Goal: Transaction & Acquisition: Purchase product/service

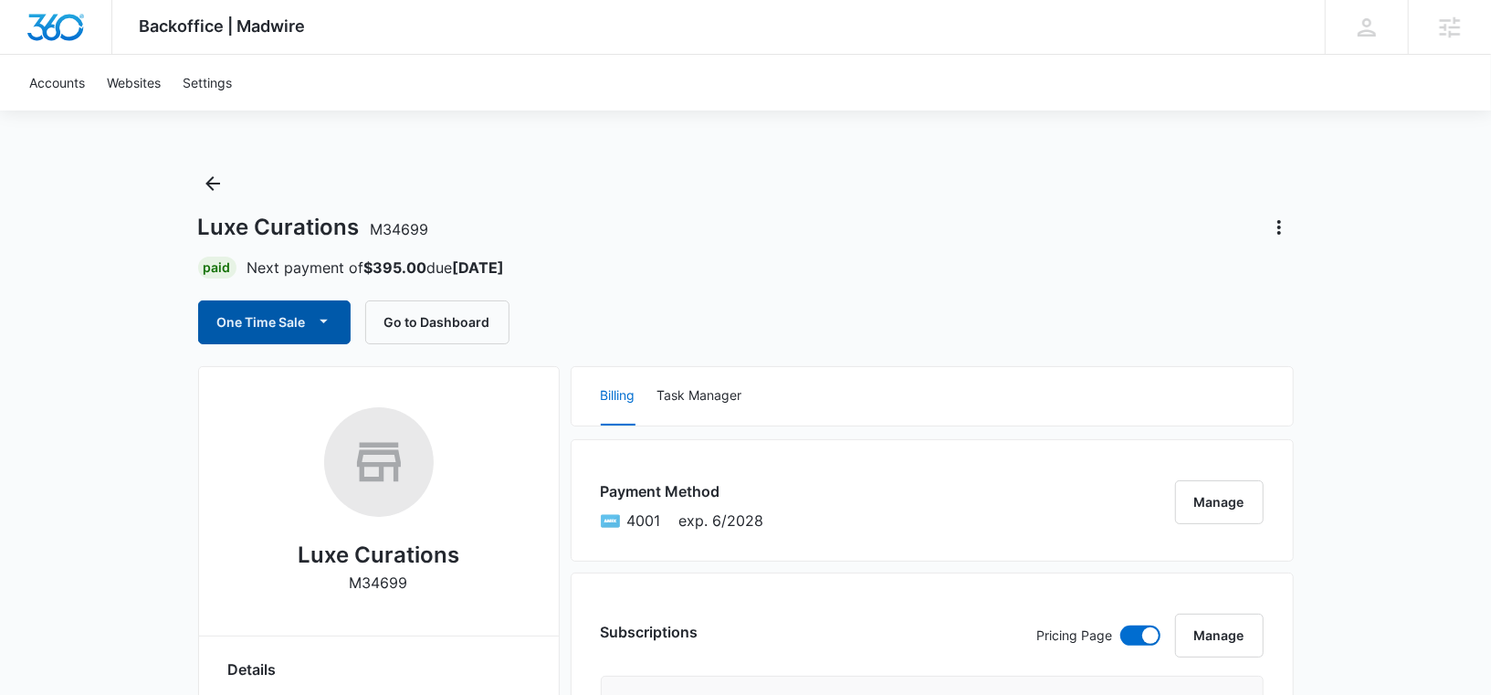
click at [296, 318] on button "One Time Sale" at bounding box center [274, 322] width 152 height 44
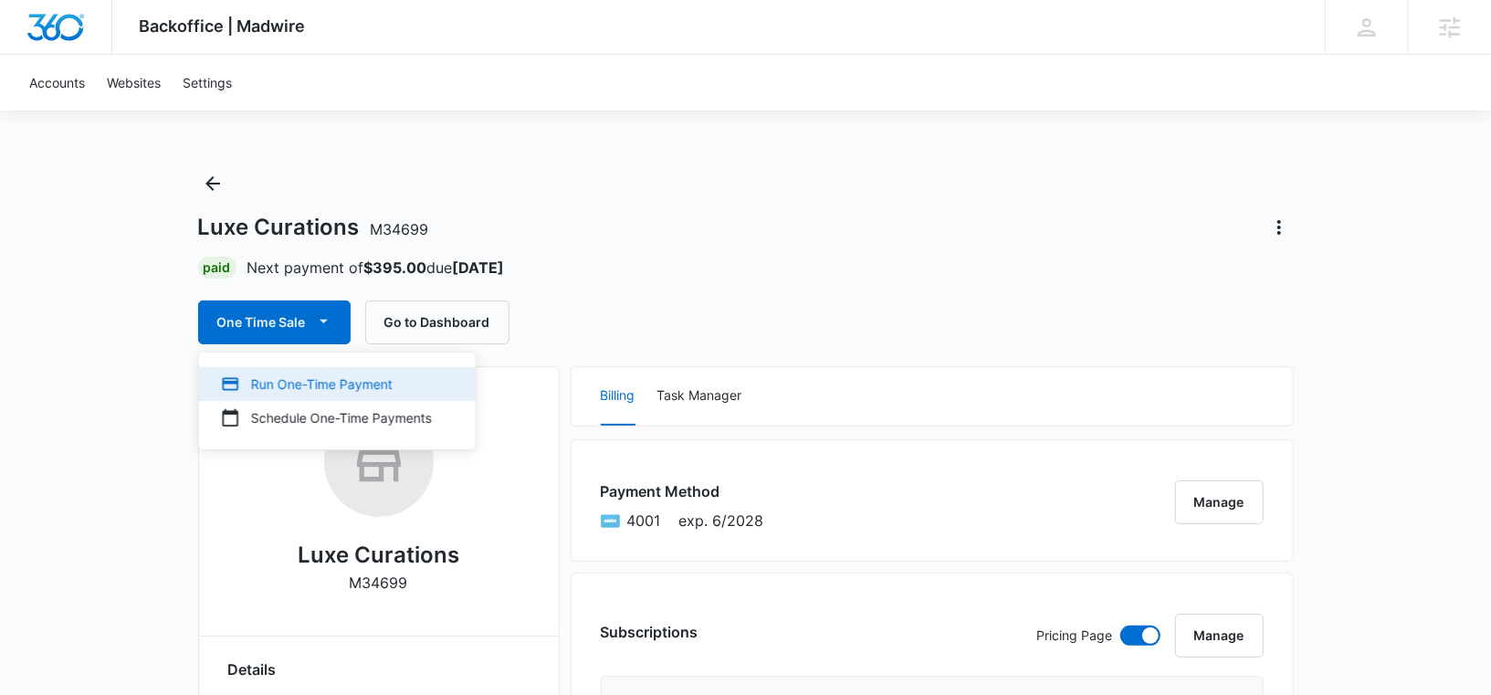
click at [285, 386] on div "Run One-Time Payment" at bounding box center [326, 383] width 211 height 19
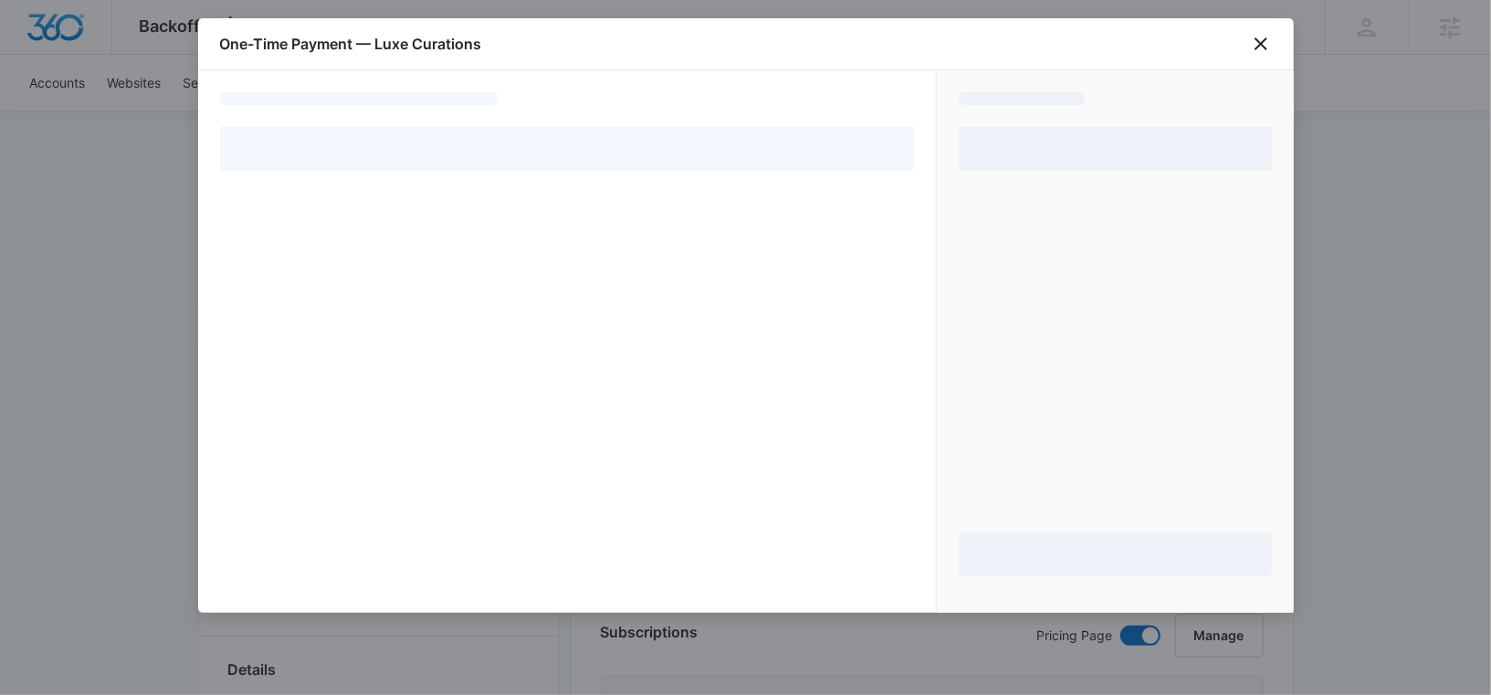
select select "pm_1NIxJ5A4n8RTgNjUNqgrUbhA"
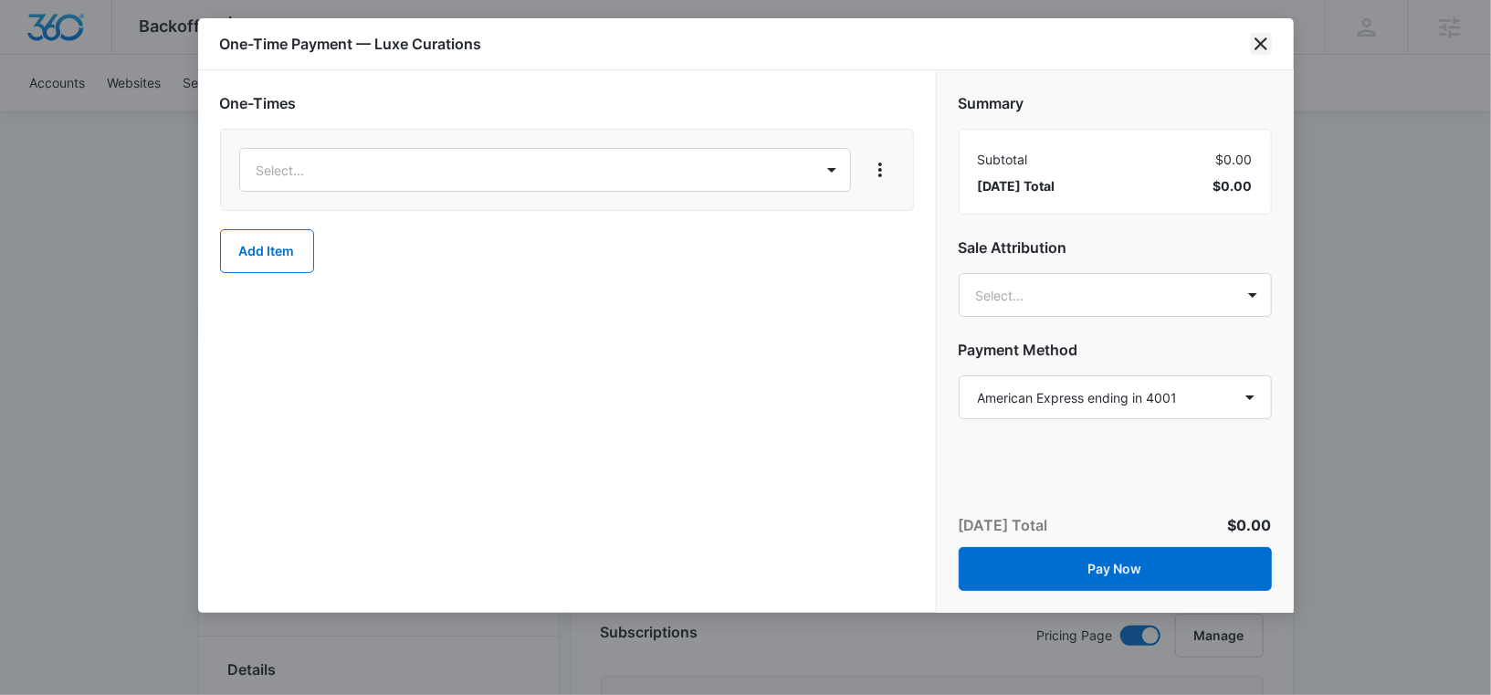
click at [1254, 40] on icon "close" at bounding box center [1261, 44] width 22 height 22
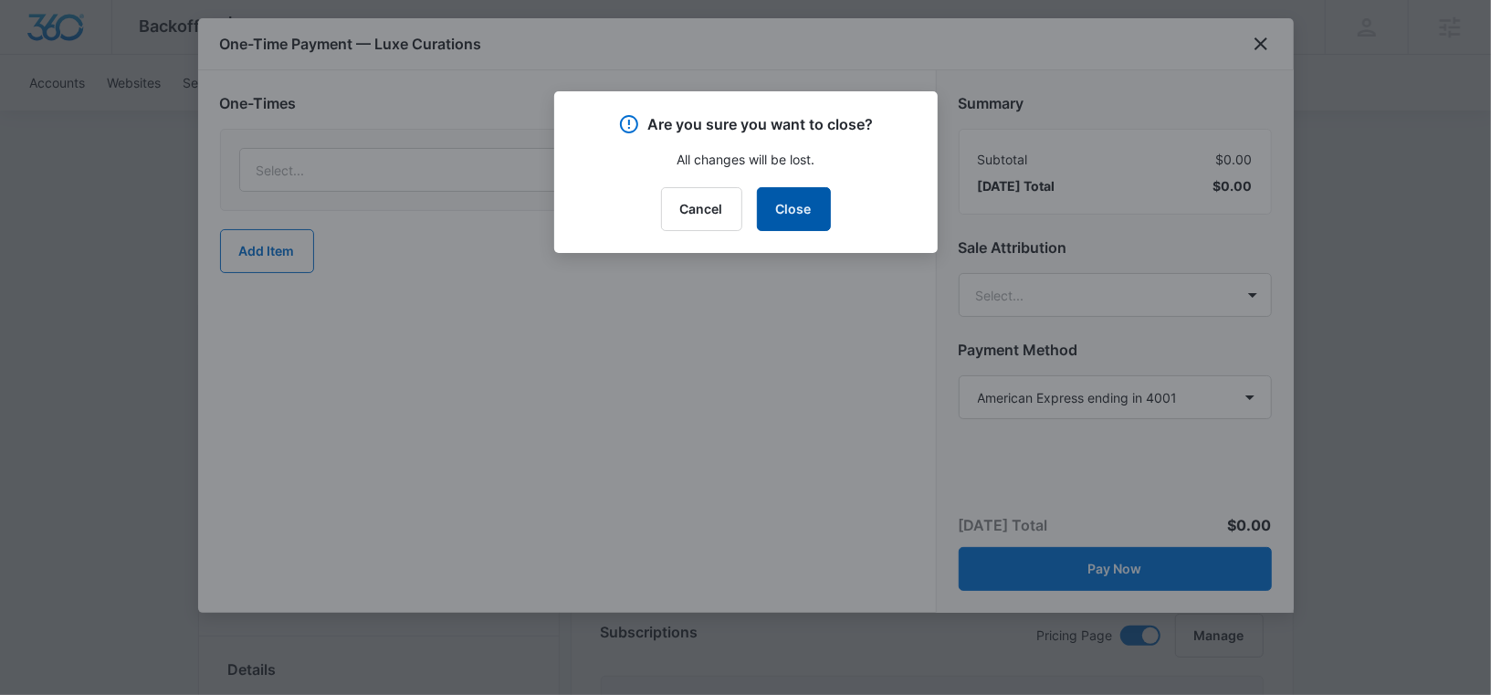
click at [811, 201] on button "Close" at bounding box center [794, 209] width 74 height 44
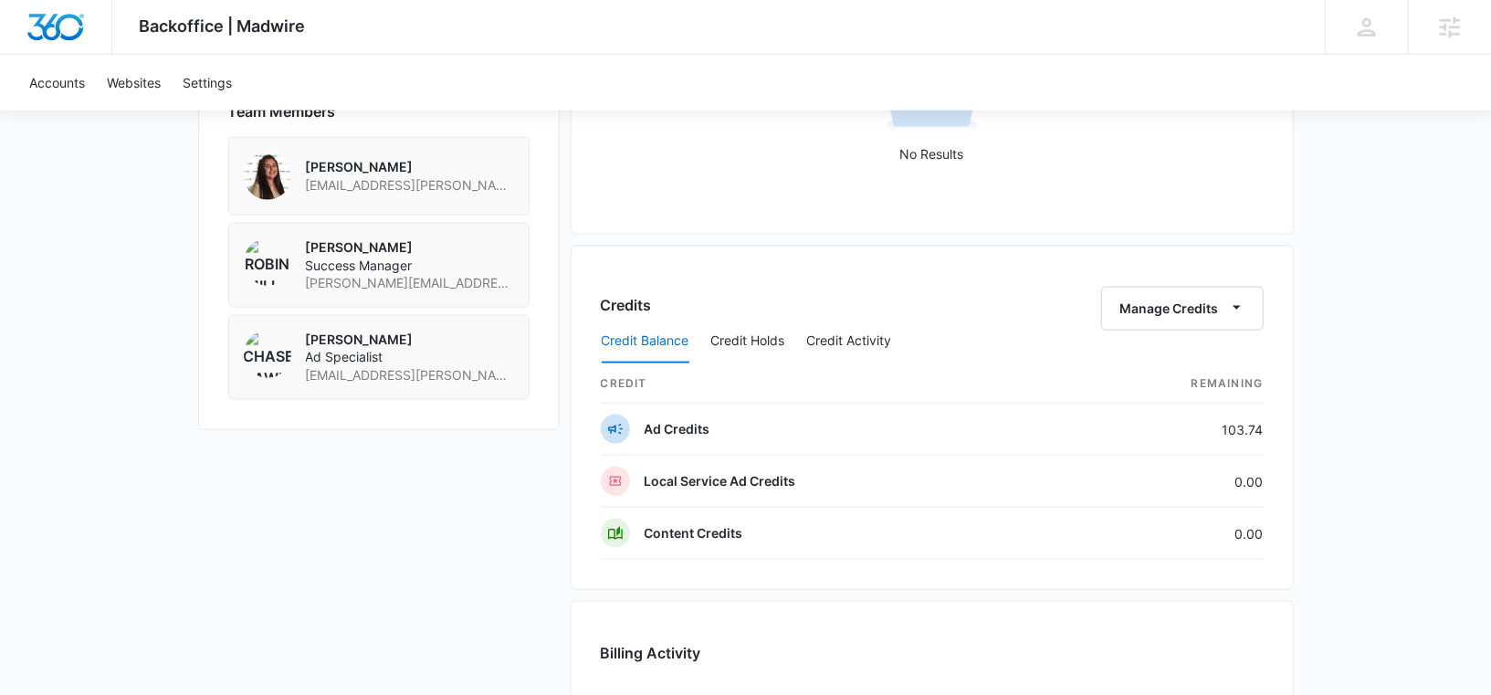
scroll to position [1845, 0]
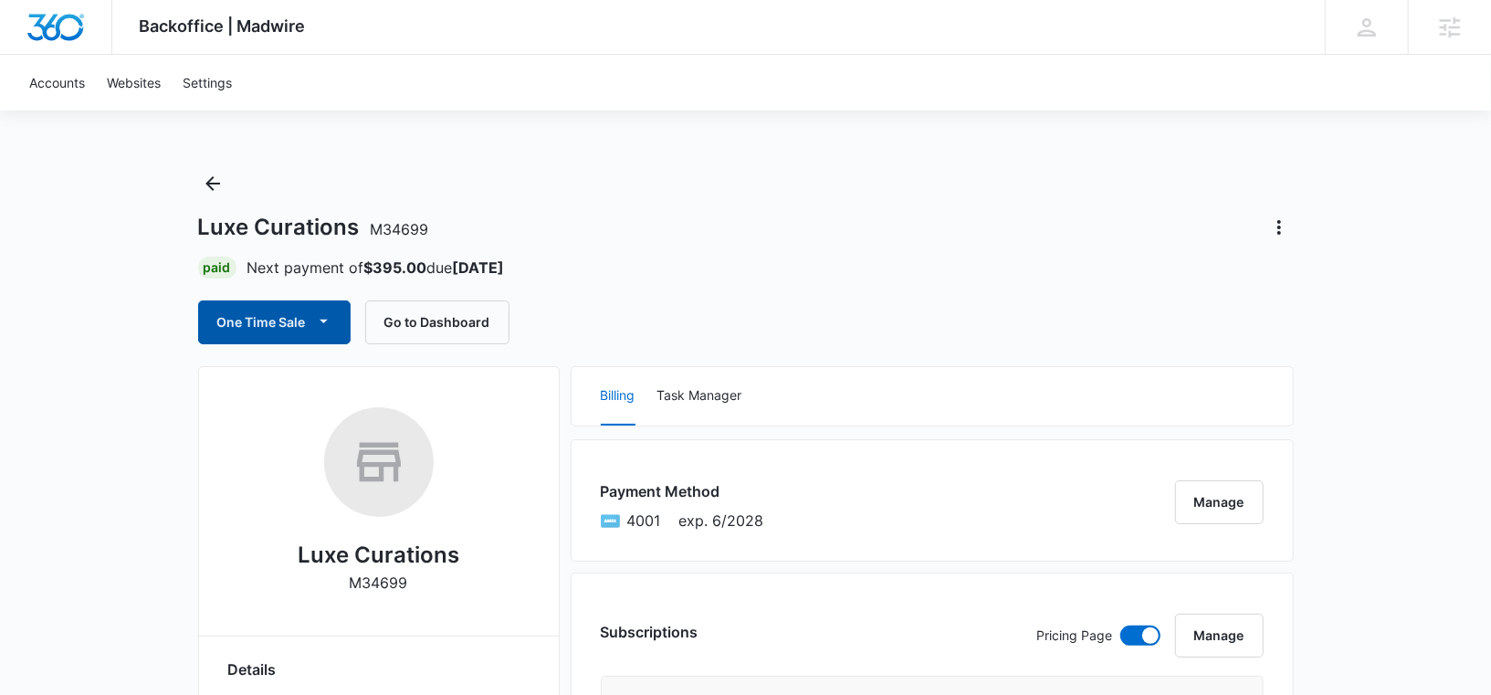
click at [311, 340] on button "One Time Sale" at bounding box center [274, 322] width 152 height 44
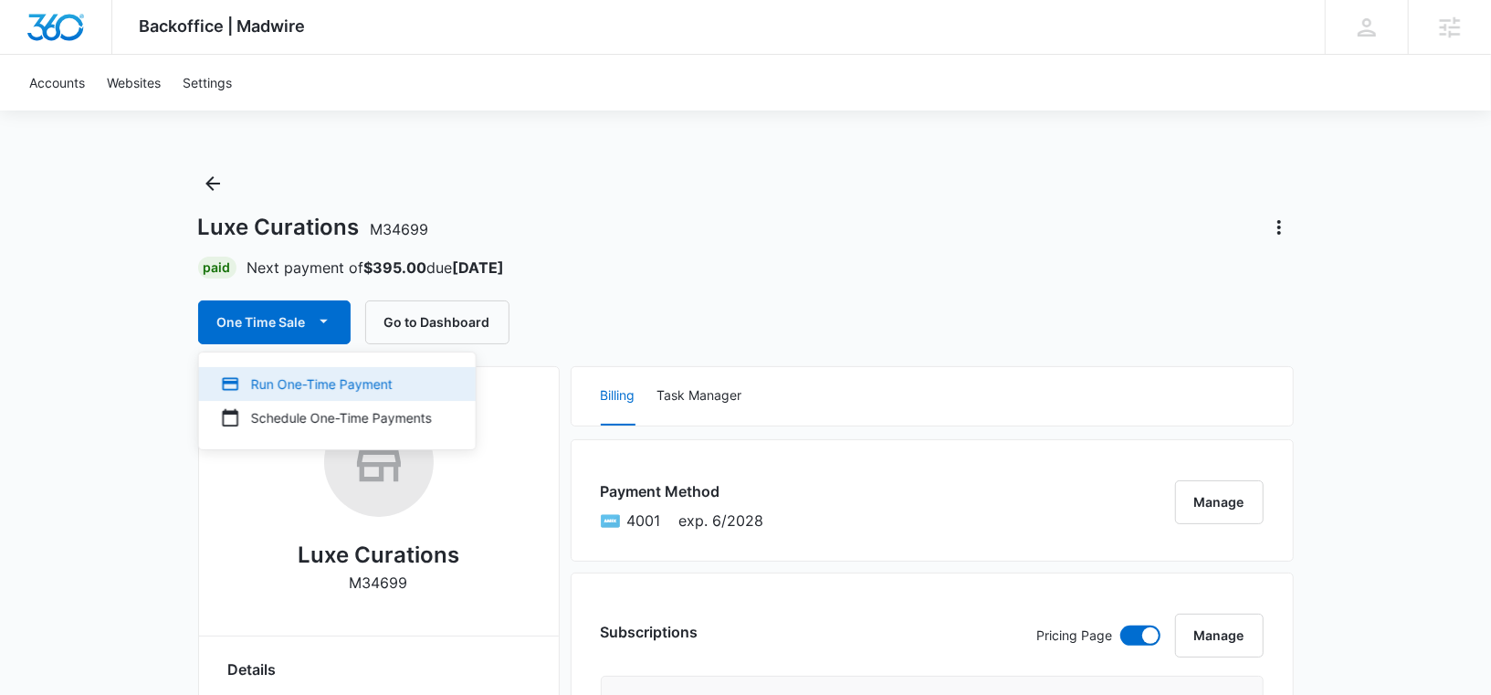
click at [274, 382] on div "Run One-Time Payment" at bounding box center [326, 383] width 211 height 19
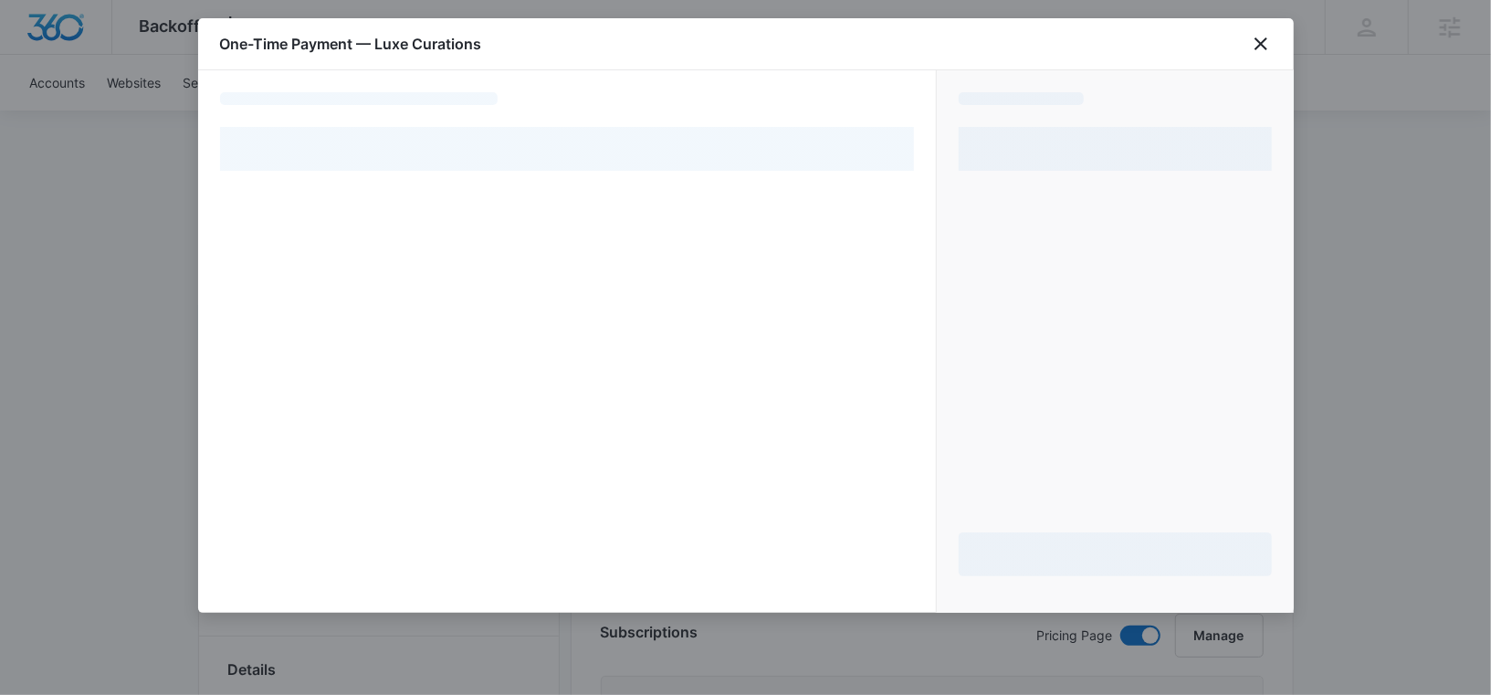
select select "pm_1NIxJ5A4n8RTgNjUNqgrUbhA"
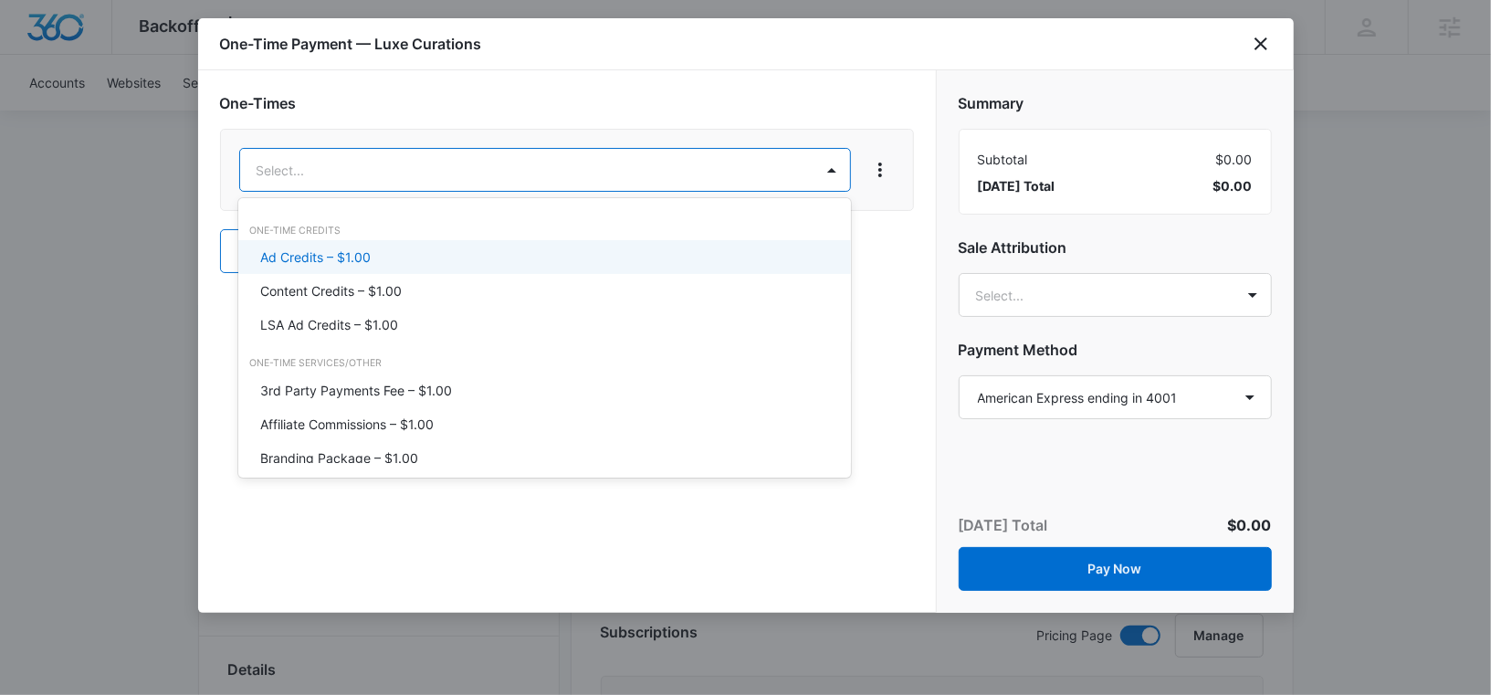
click at [376, 257] on div "Ad Credits – $1.00" at bounding box center [542, 256] width 565 height 19
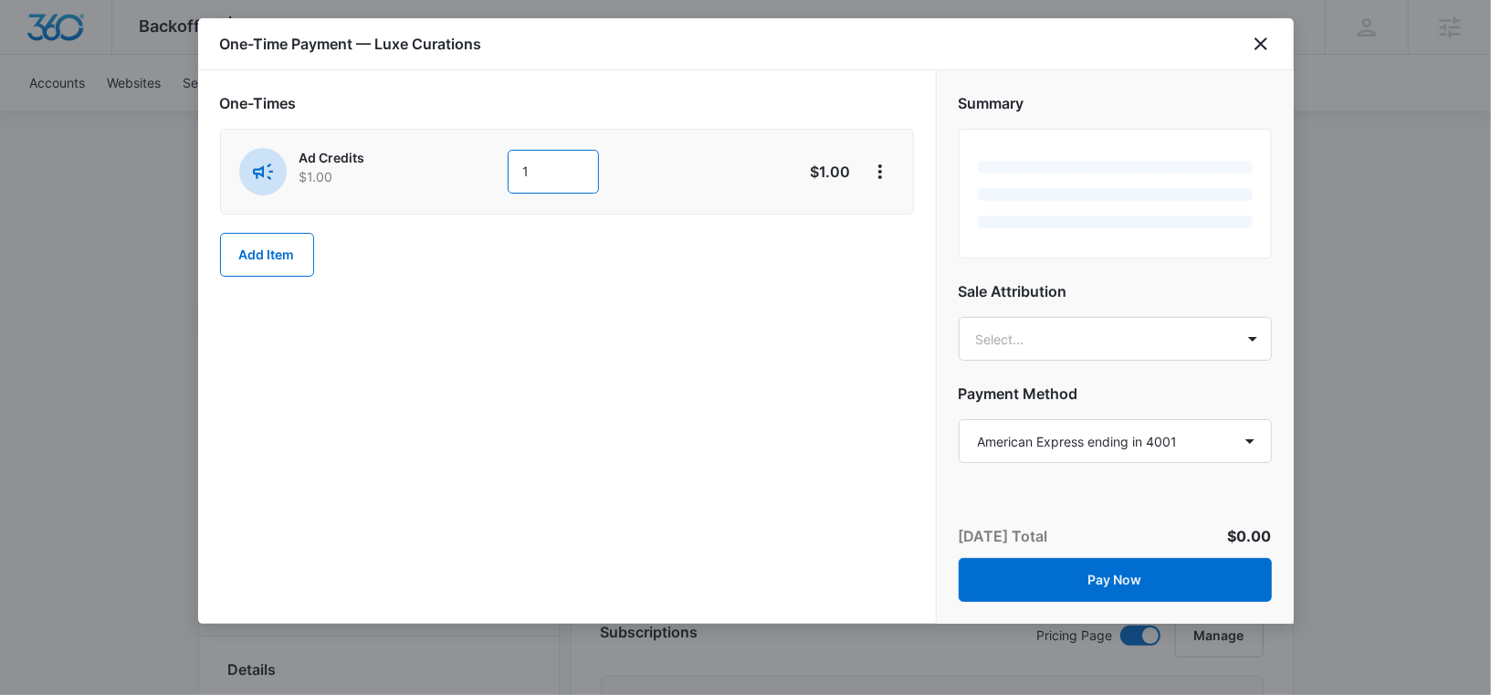
click at [543, 173] on input "1" at bounding box center [553, 172] width 91 height 44
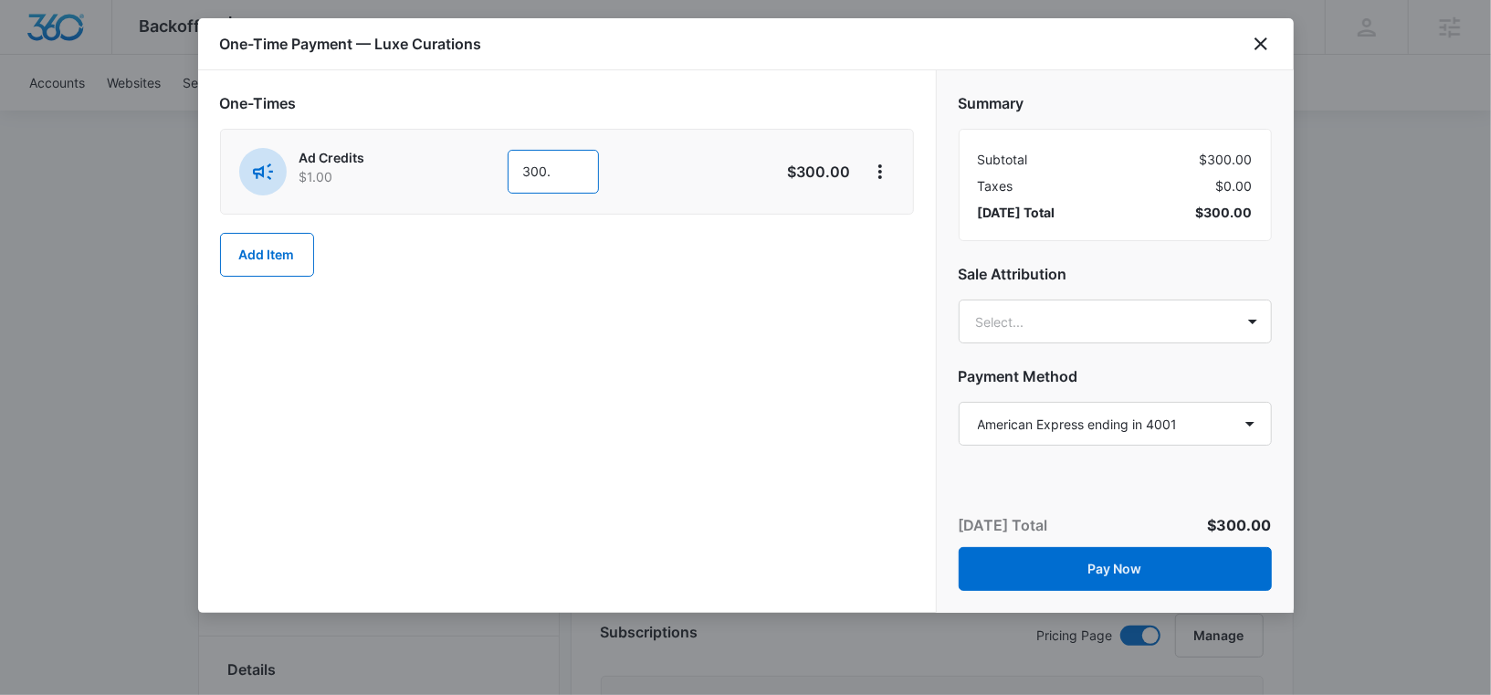
type input "300."
click at [1042, 350] on div "Summary Subtotal $300.00 Taxes $0.00 Today’s Total $300.00 Sale Attribution Sel…" at bounding box center [1115, 261] width 357 height 382
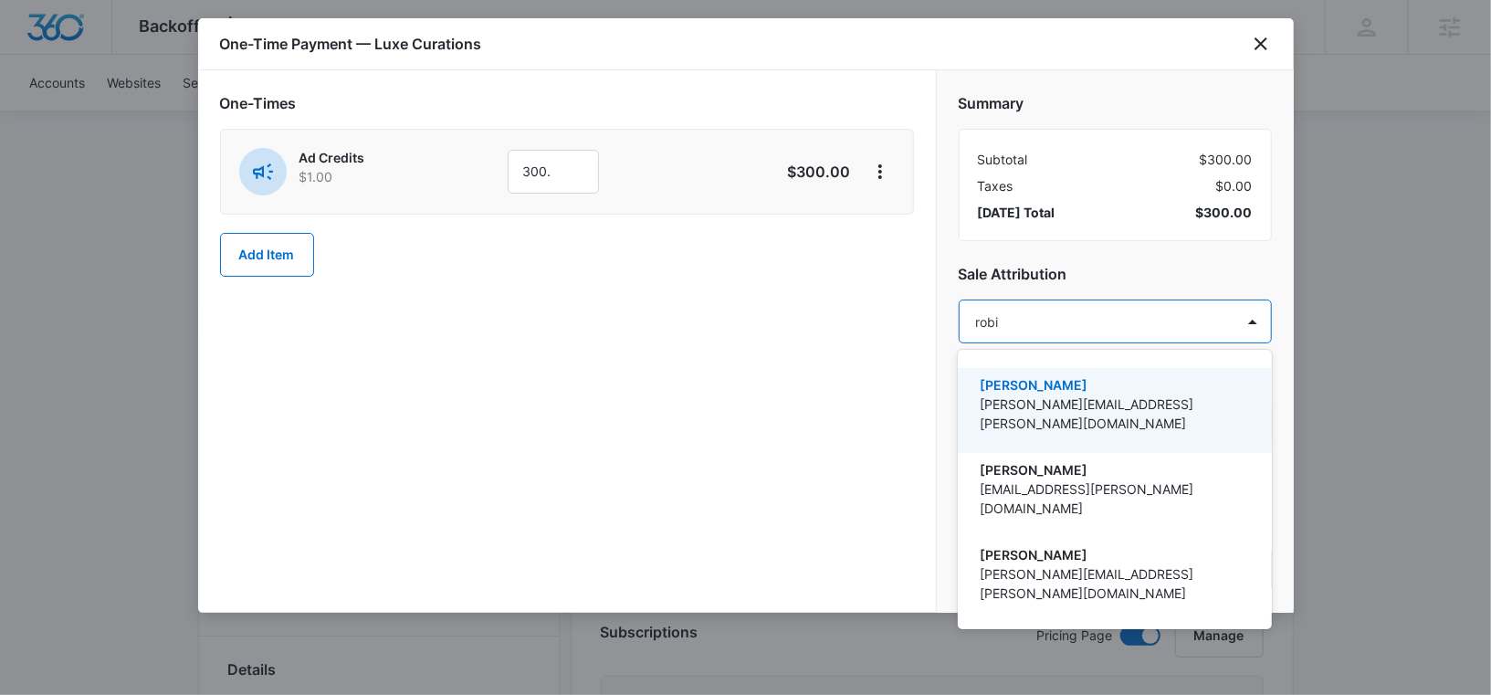
type input "robin"
drag, startPoint x: 1052, startPoint y: 376, endPoint x: 1081, endPoint y: 351, distance: 38.1
click at [1052, 377] on p "[PERSON_NAME]" at bounding box center [1112, 384] width 266 height 19
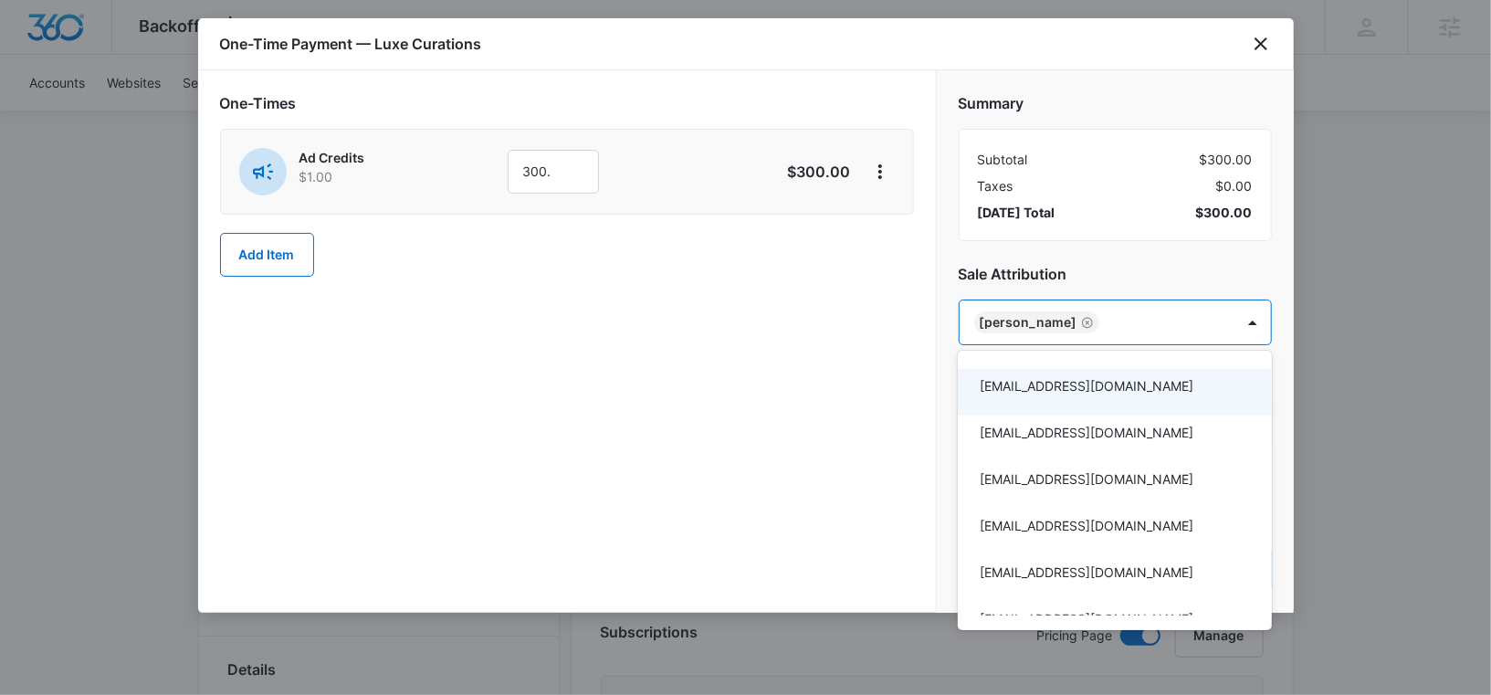
click at [1114, 294] on div at bounding box center [745, 347] width 1491 height 695
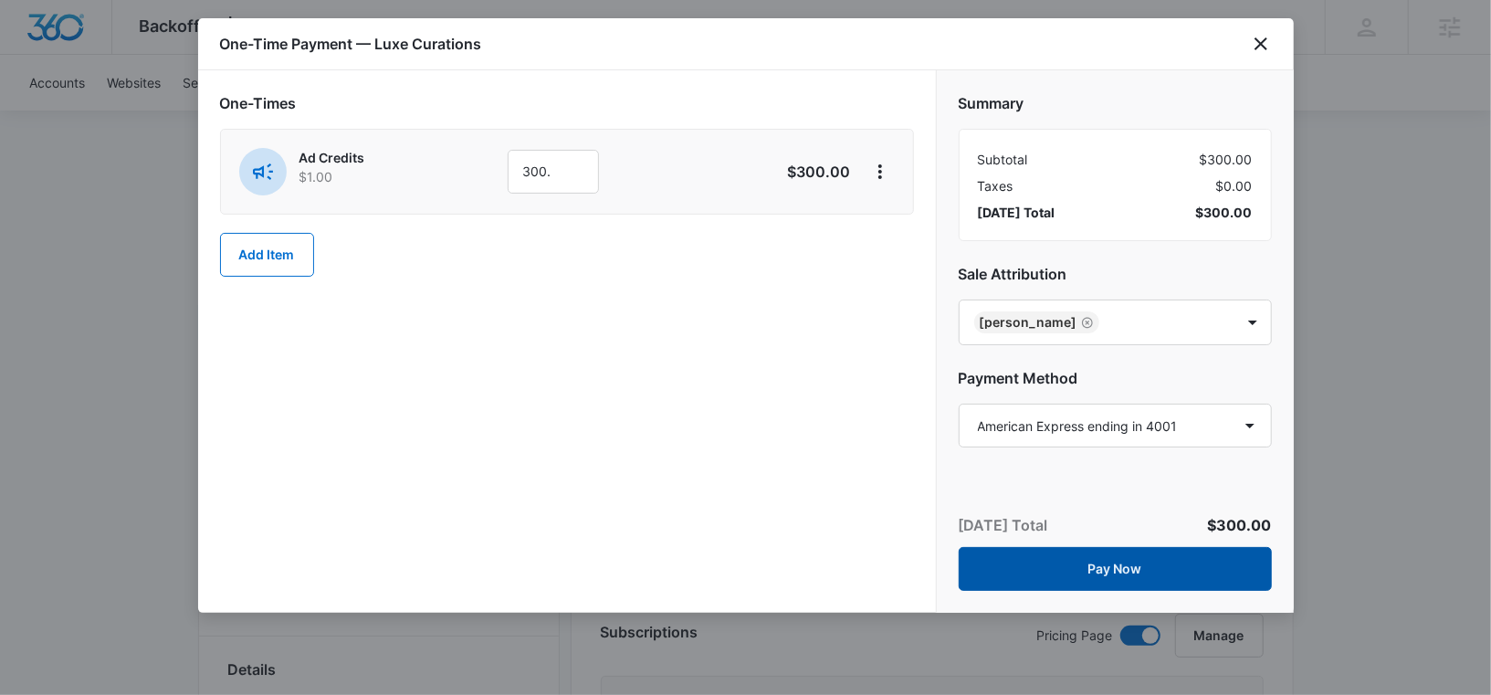
click at [1073, 566] on button "Pay Now" at bounding box center [1114, 569] width 313 height 44
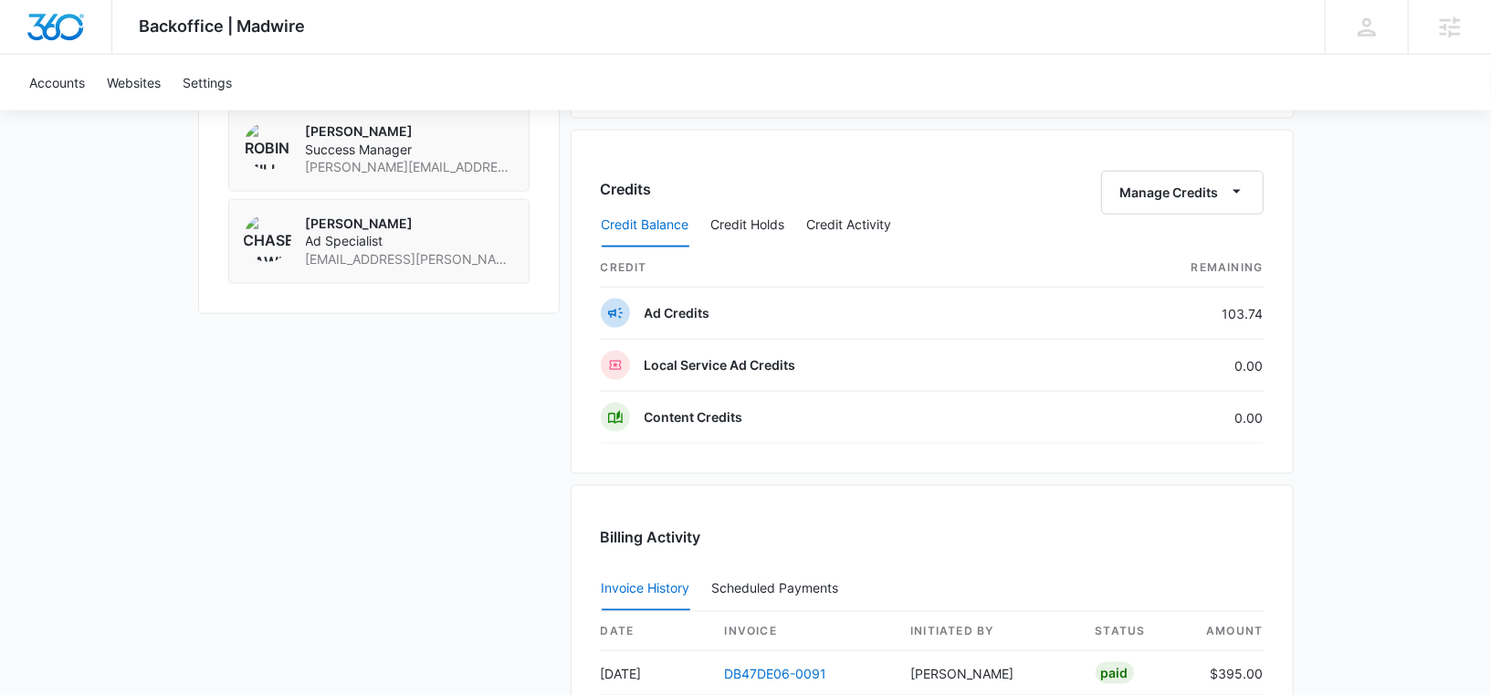
scroll to position [1845, 0]
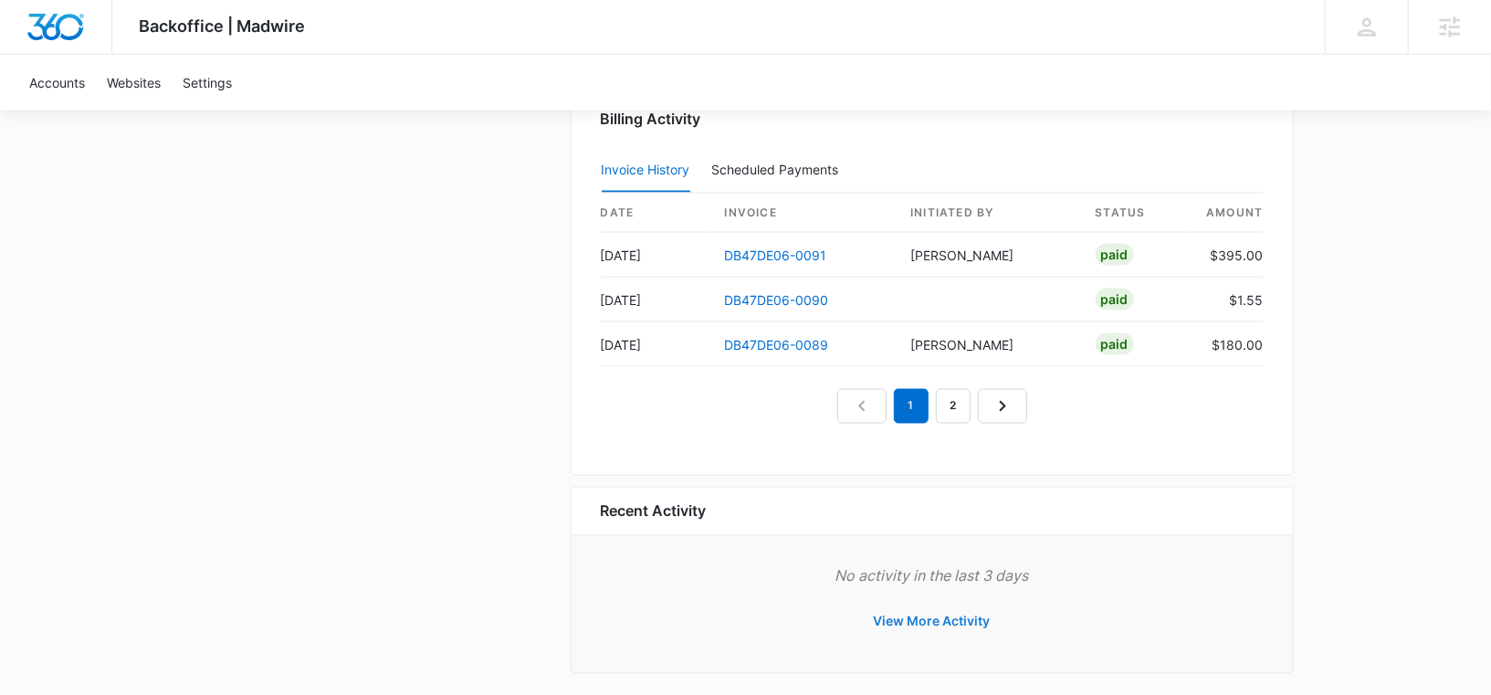
click at [913, 600] on button "View More Activity" at bounding box center [931, 622] width 153 height 44
